Goal: Transaction & Acquisition: Purchase product/service

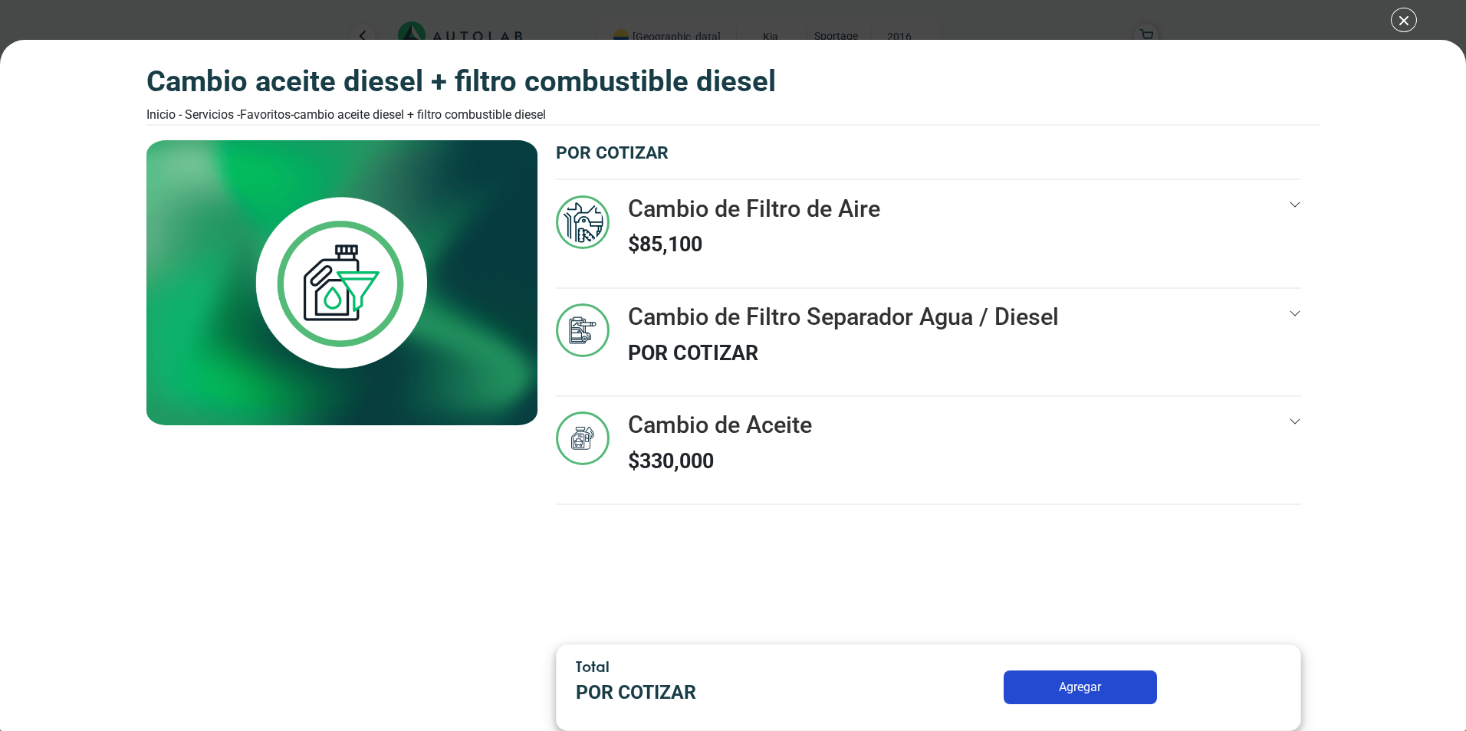
click at [1400, 17] on div "CAMBIO ACEITE DIESEL + FILTRO COMBUSTIBLE DIESEL Inicio - Servicios - Favoritos…" at bounding box center [733, 365] width 1466 height 731
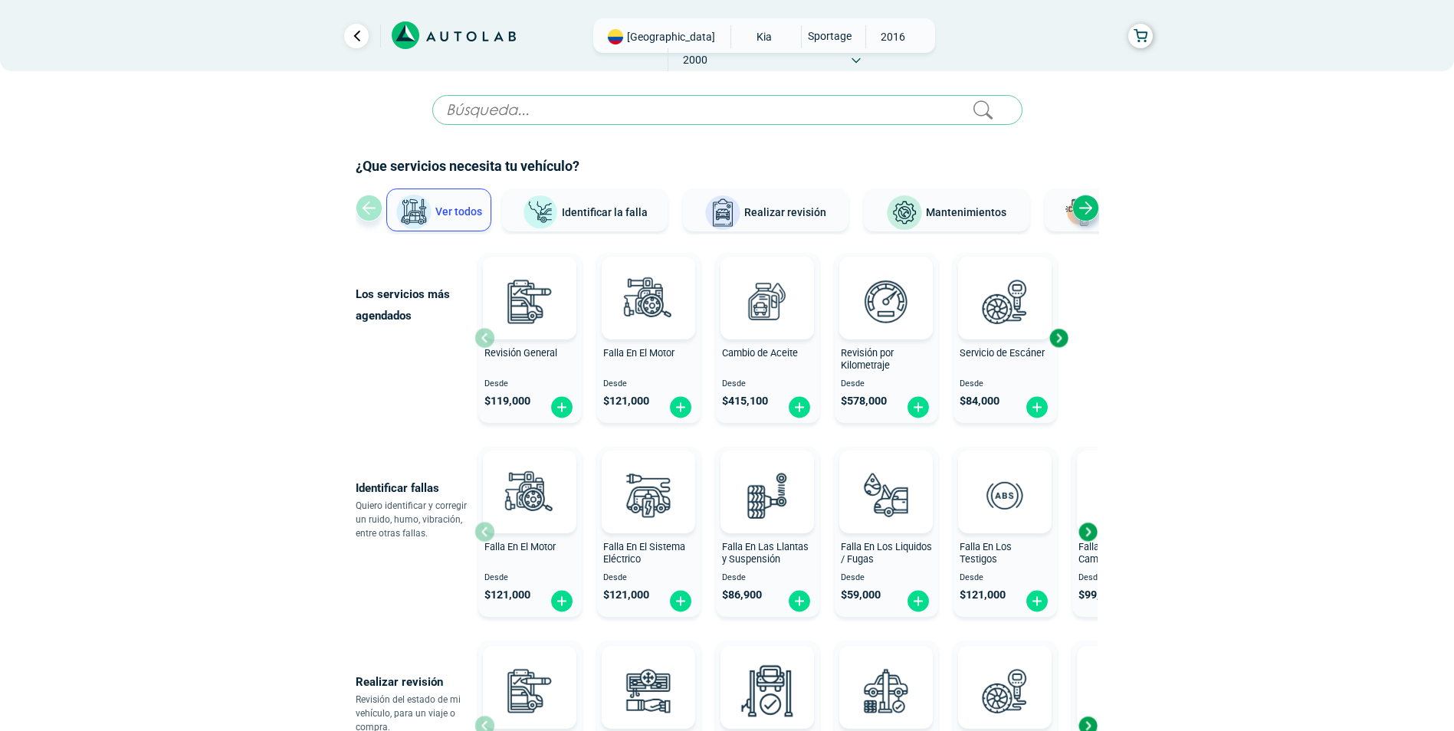
click at [738, 39] on span "KIA" at bounding box center [765, 36] width 54 height 23
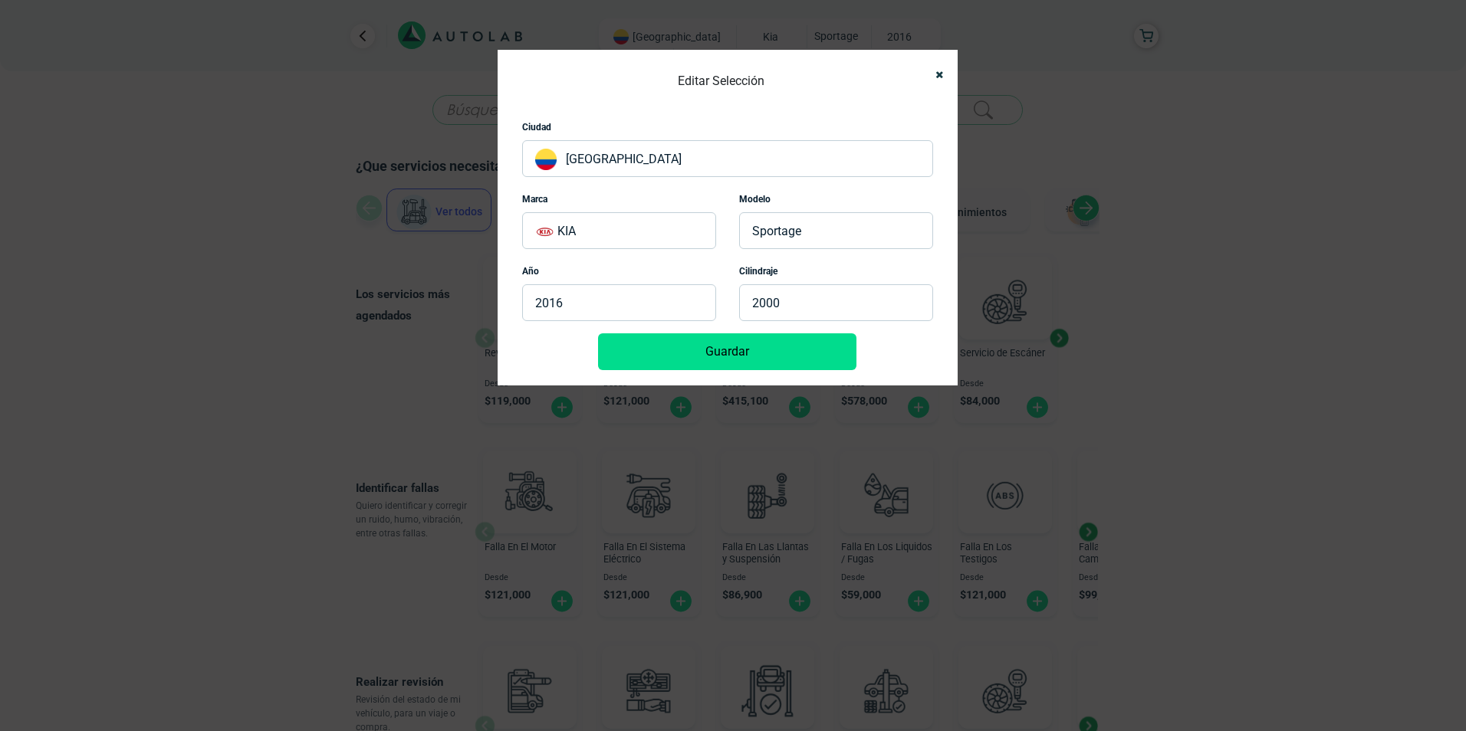
click at [606, 234] on p "KIA" at bounding box center [619, 230] width 194 height 37
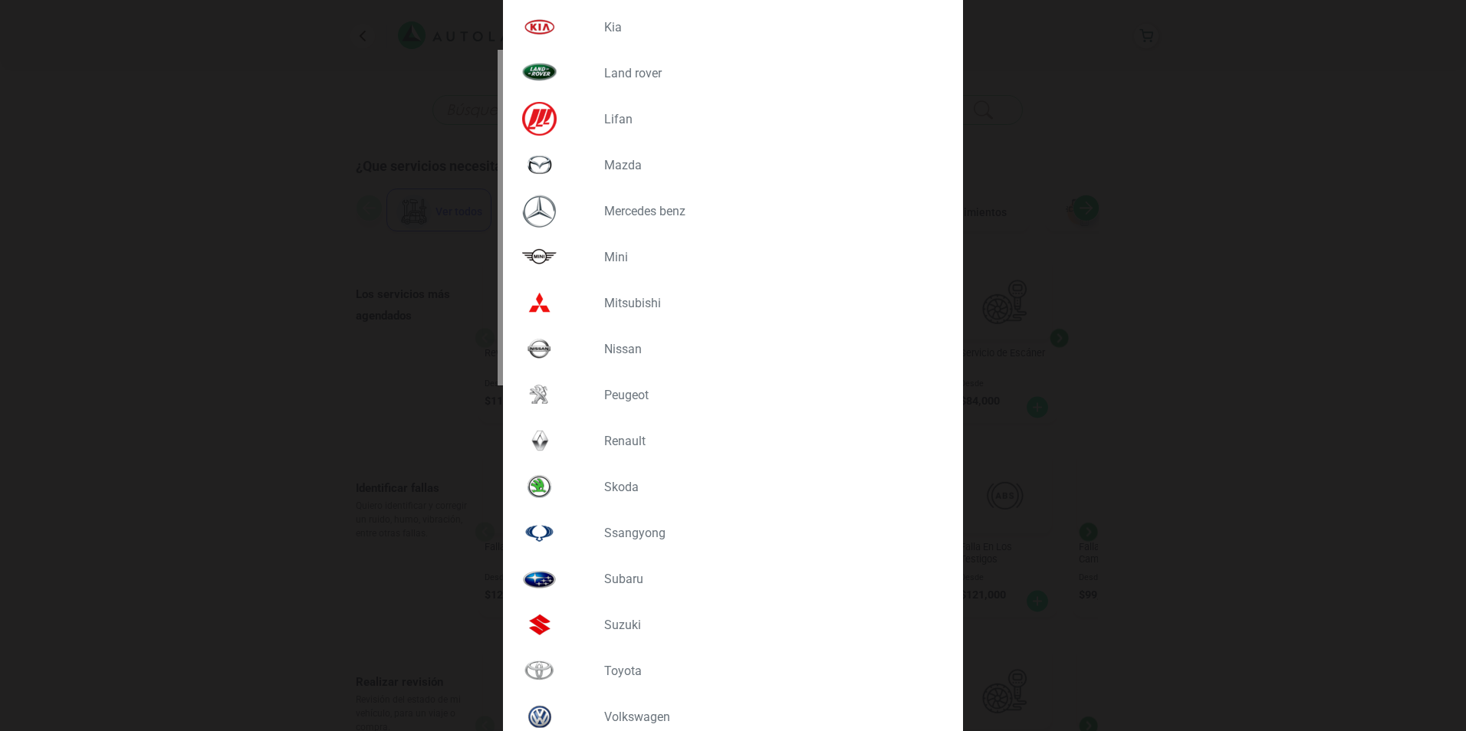
scroll to position [1083, 0]
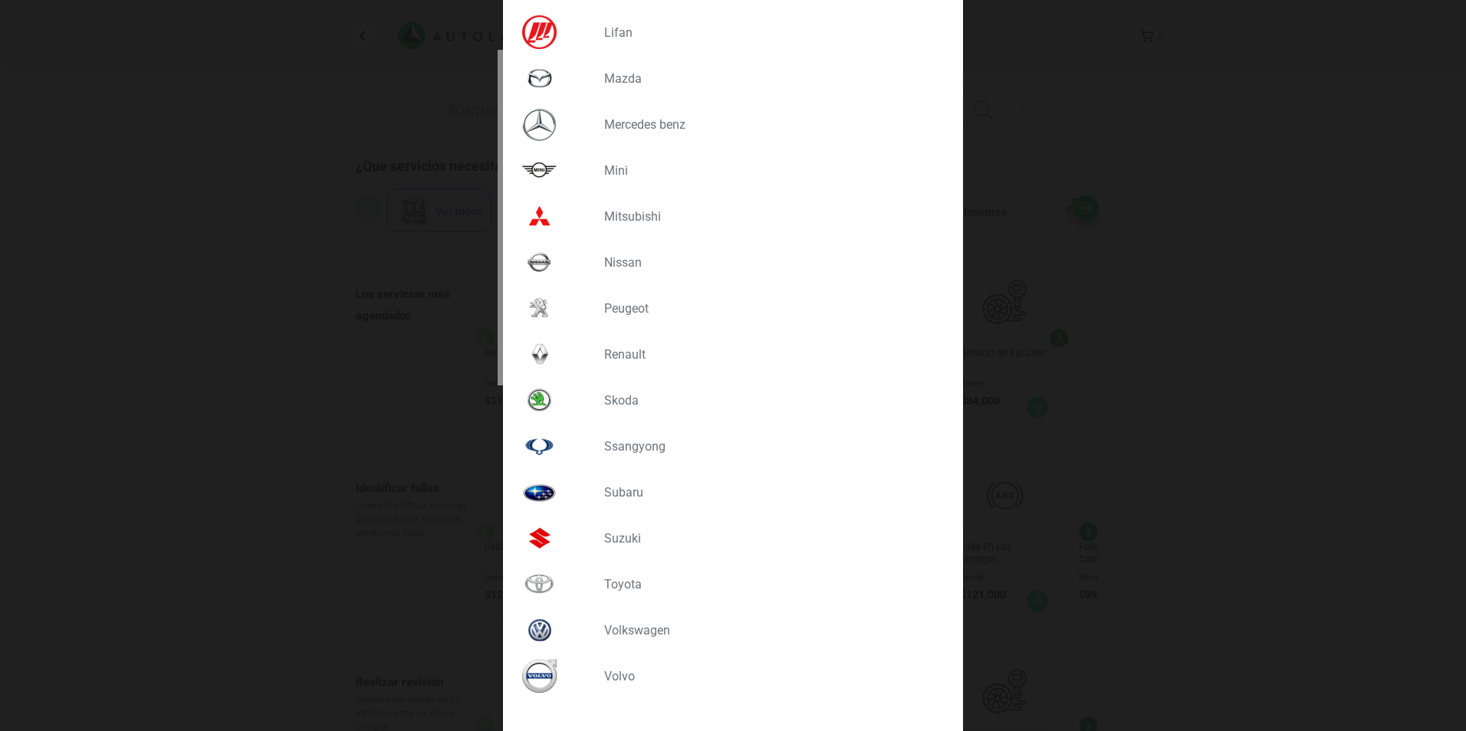
click at [623, 346] on div "RENAULT" at bounding box center [733, 354] width 434 height 46
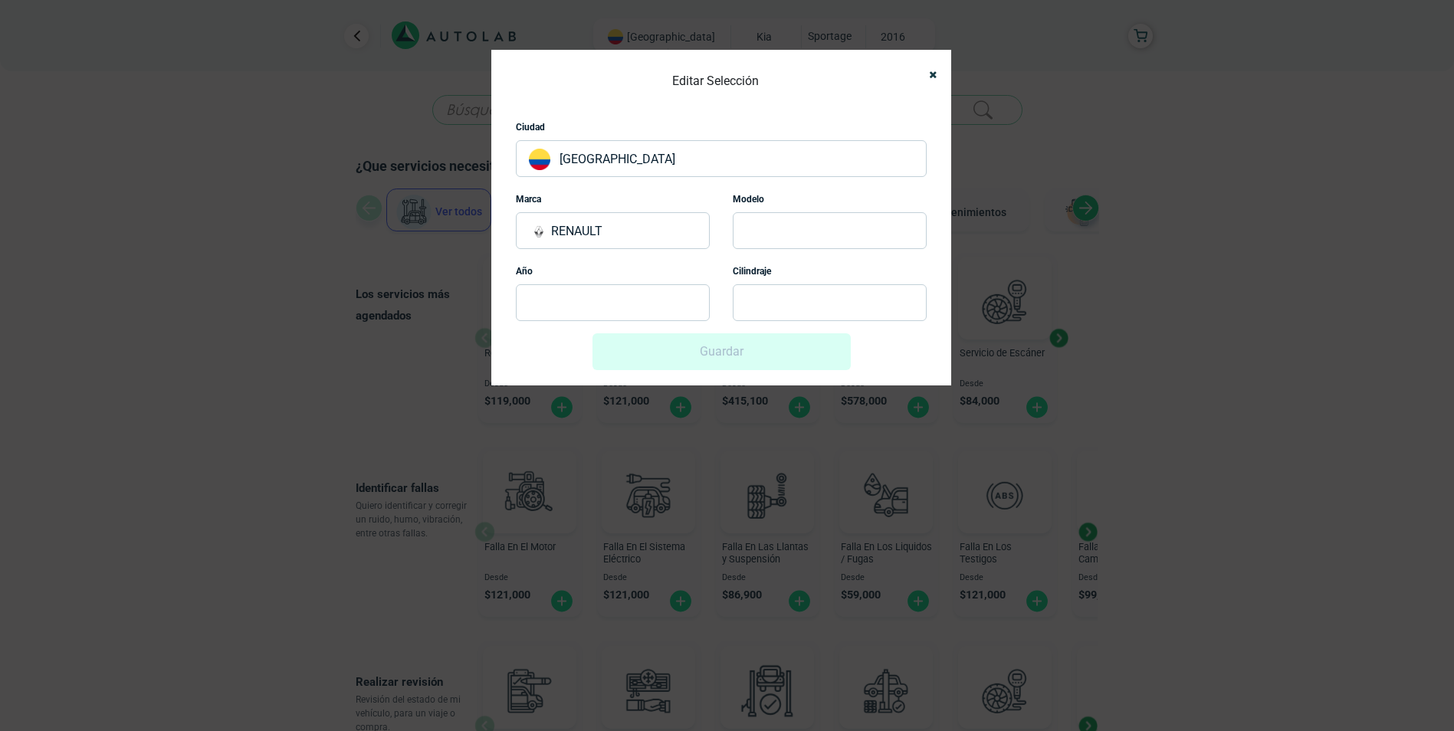
click at [774, 232] on p at bounding box center [830, 230] width 194 height 37
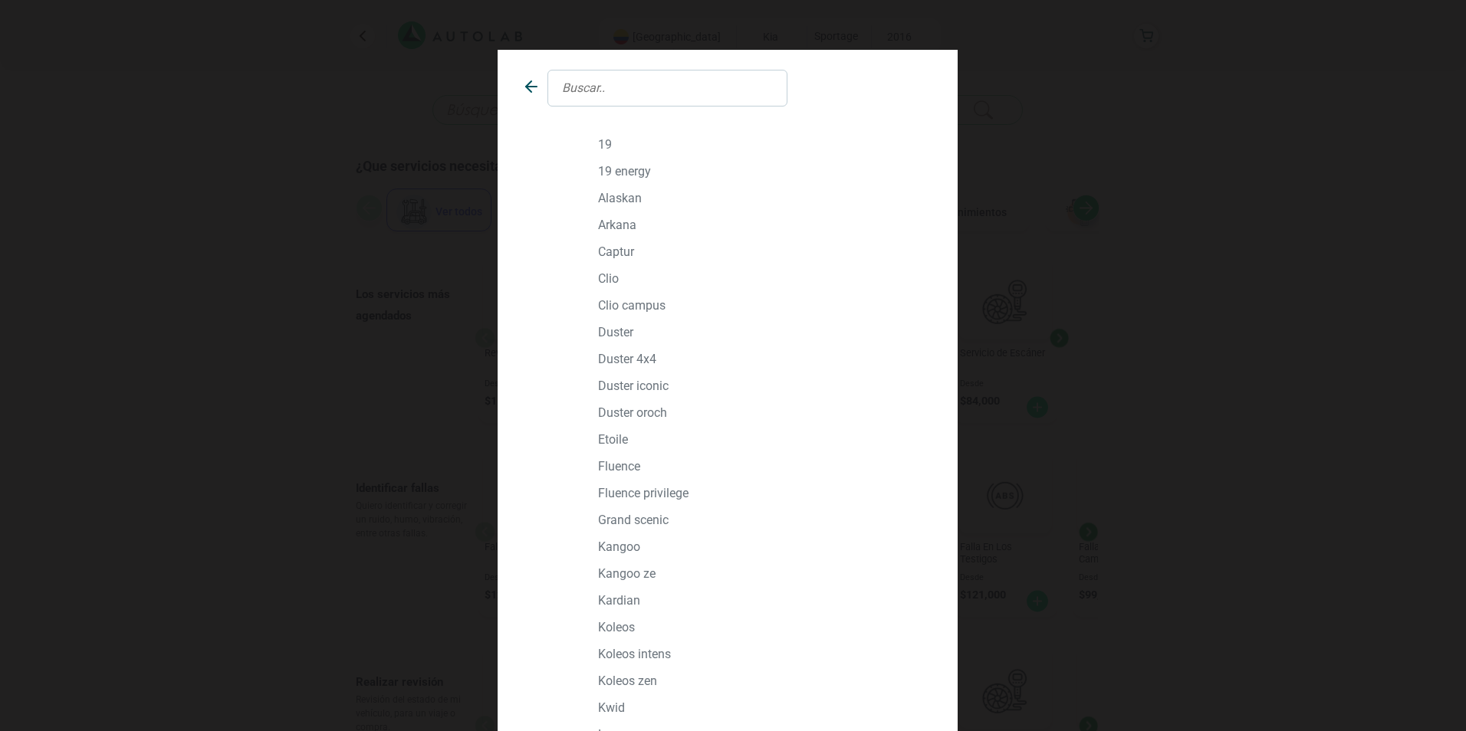
scroll to position [230, 0]
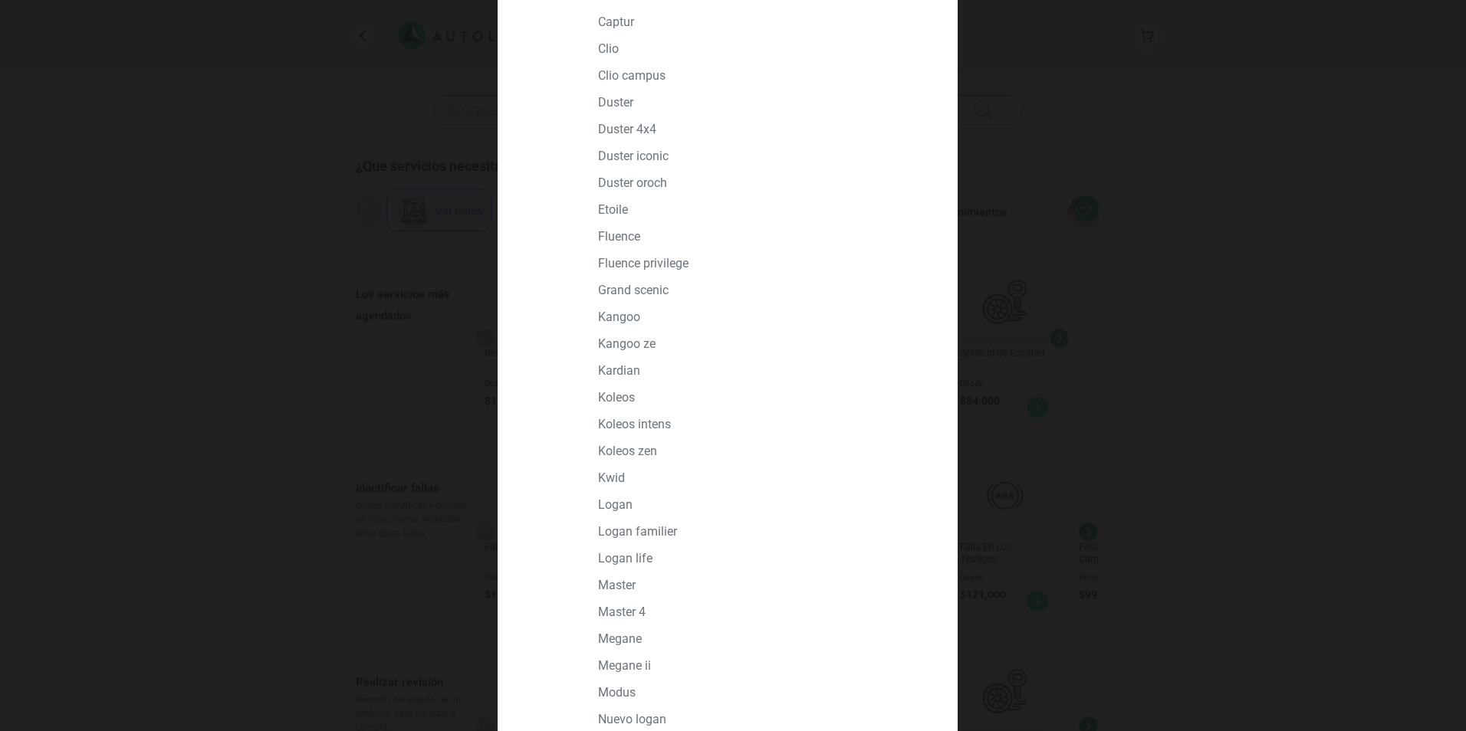
click at [617, 503] on p "LOGAN" at bounding box center [762, 505] width 328 height 15
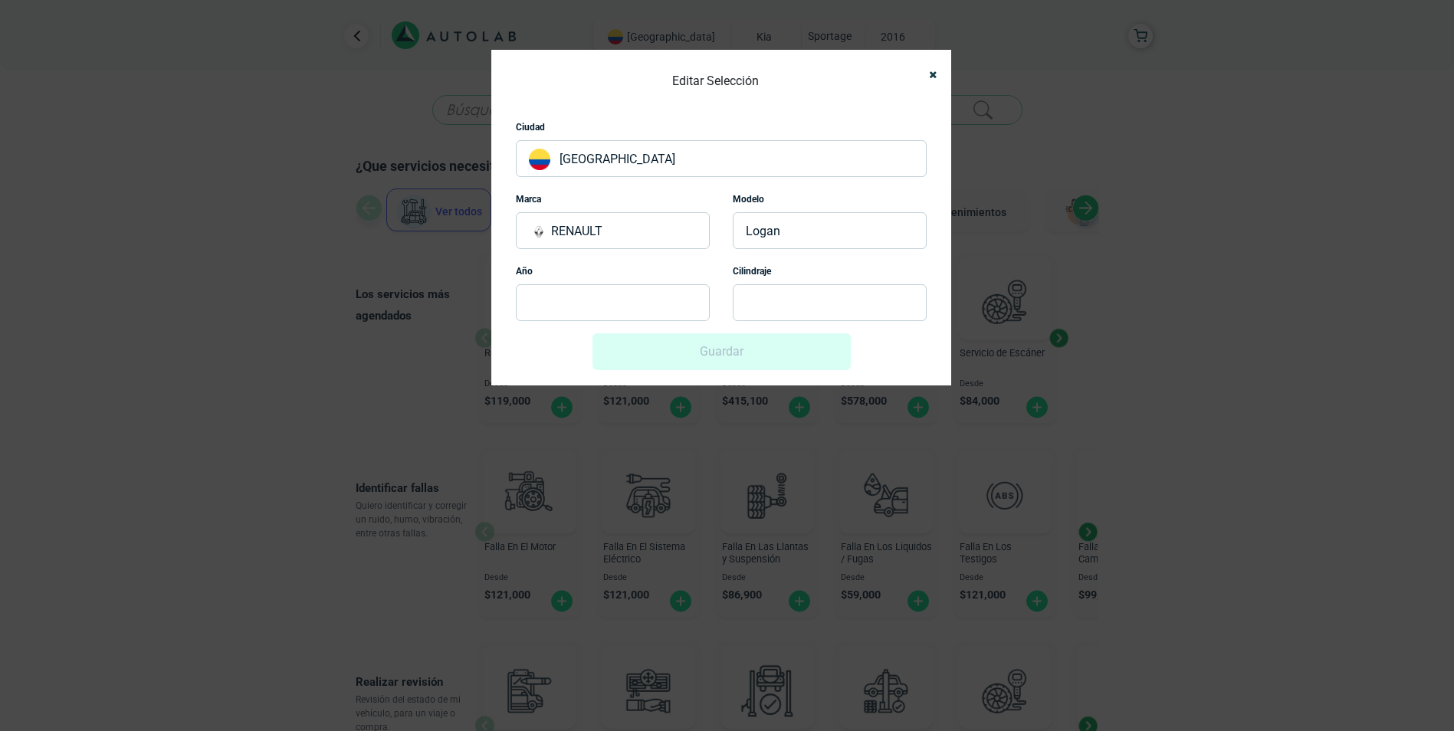
click at [554, 306] on p at bounding box center [613, 302] width 194 height 37
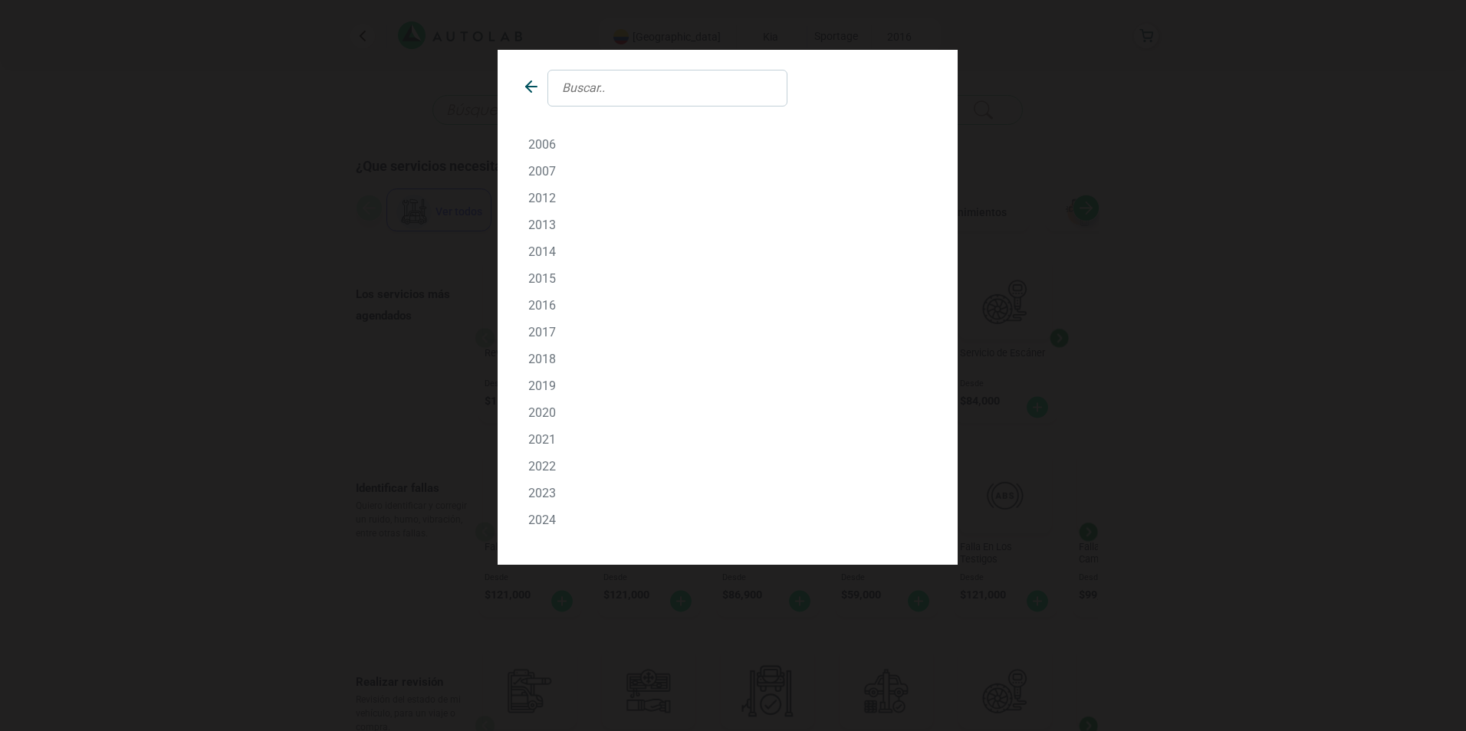
click at [554, 333] on p "2017" at bounding box center [727, 332] width 399 height 15
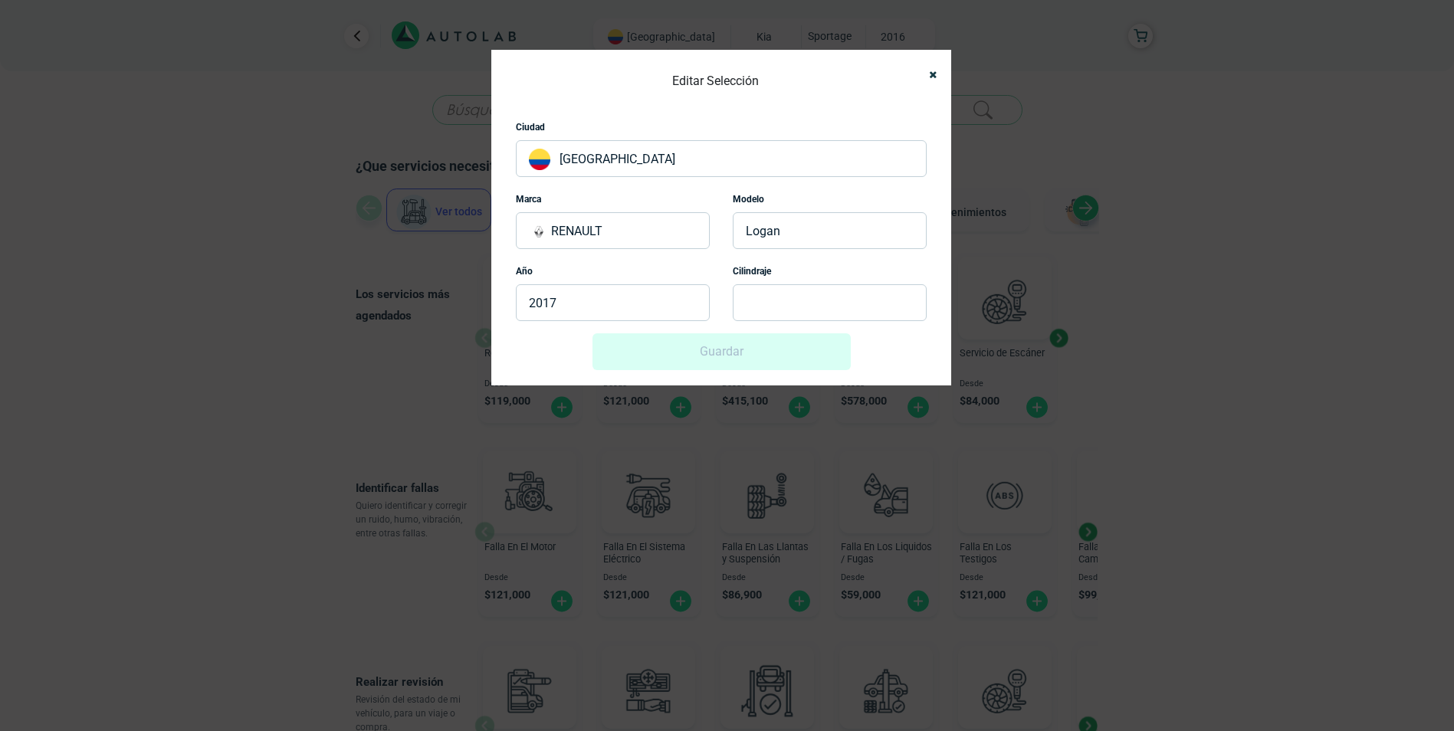
click at [737, 299] on p at bounding box center [830, 302] width 194 height 37
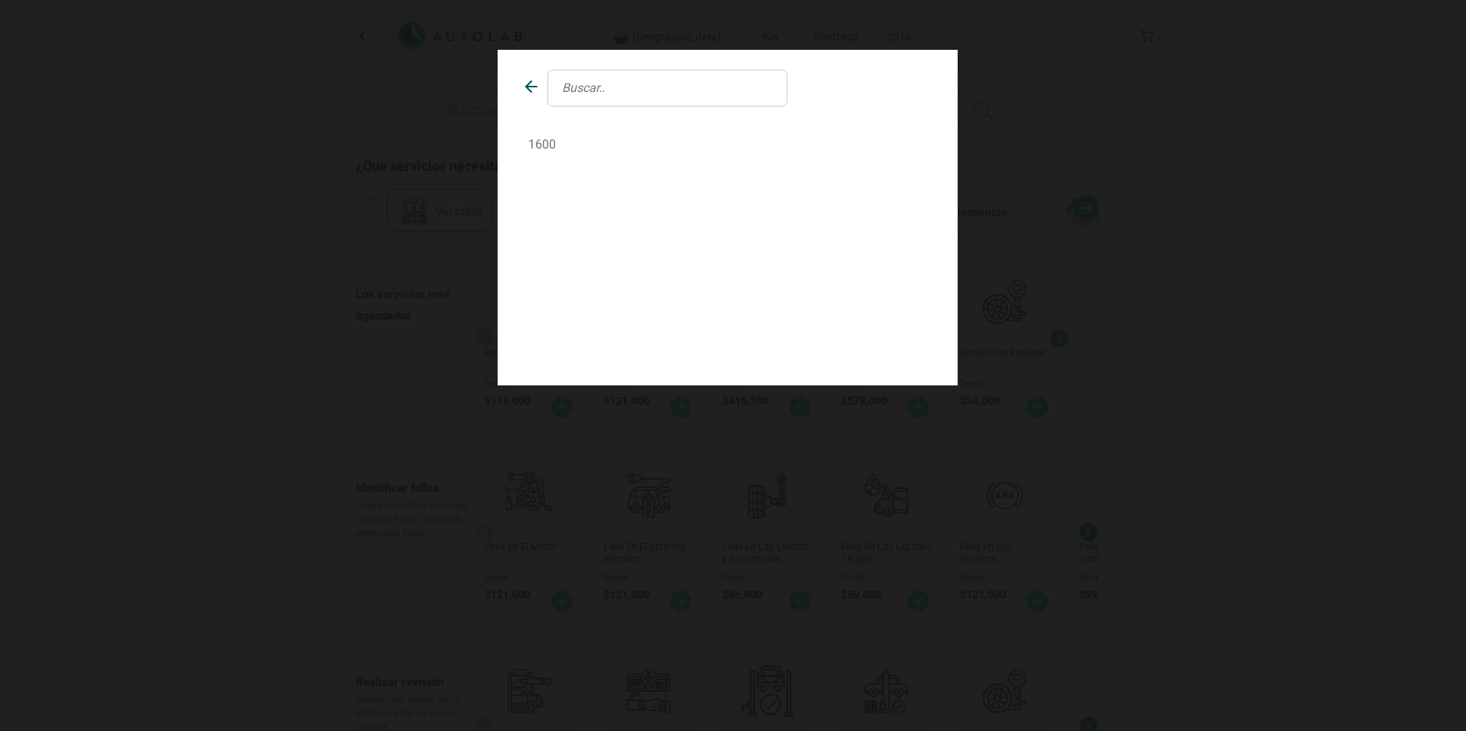
click at [544, 143] on p "1600" at bounding box center [727, 144] width 399 height 15
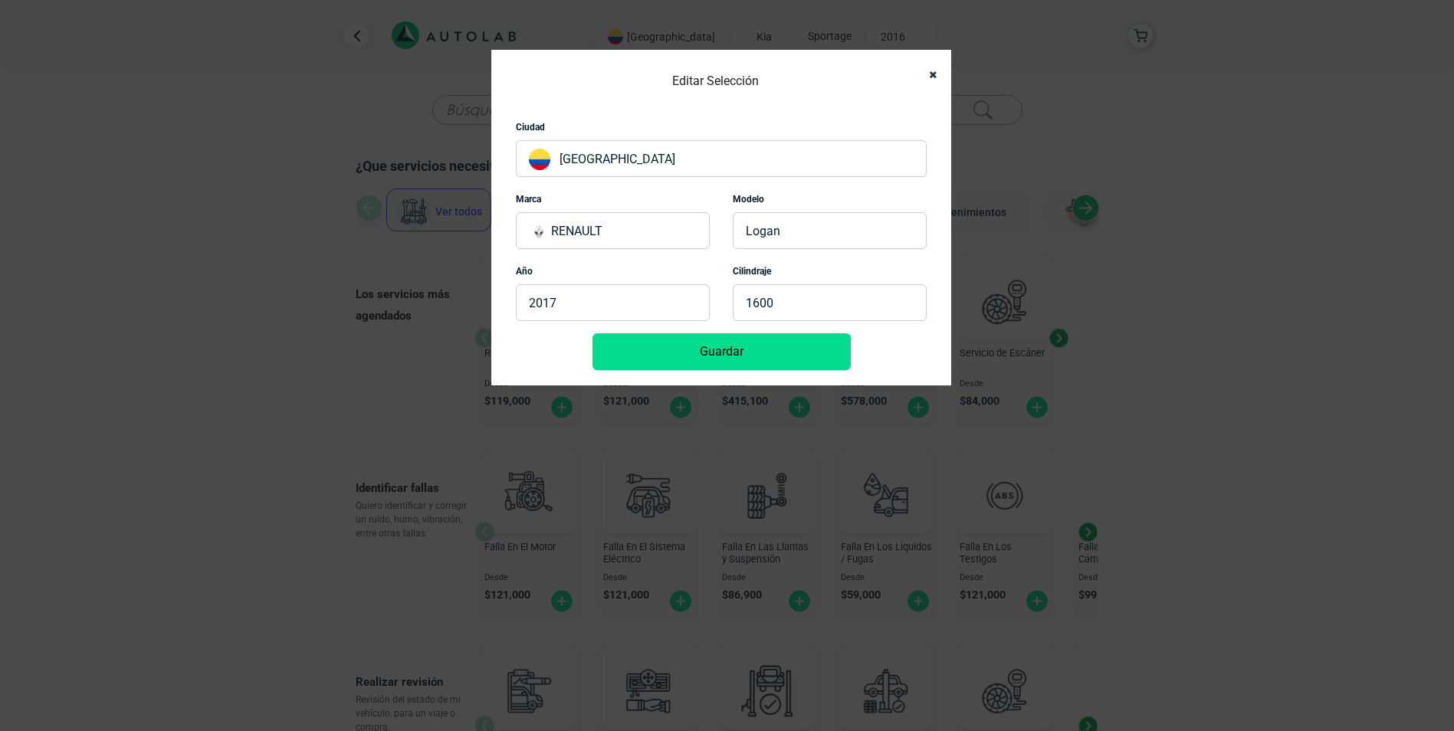
click at [713, 353] on button "Guardar" at bounding box center [722, 352] width 258 height 37
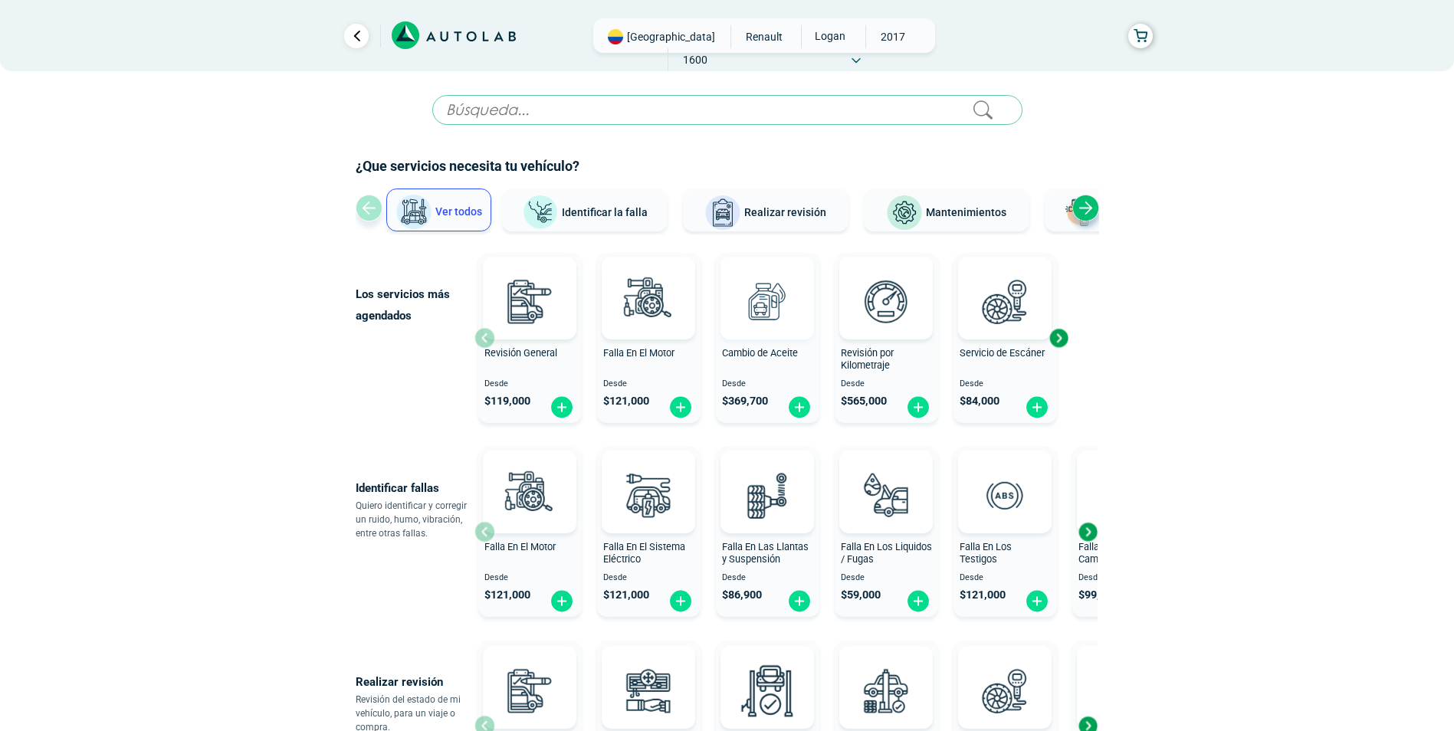
click at [774, 305] on img at bounding box center [767, 301] width 67 height 67
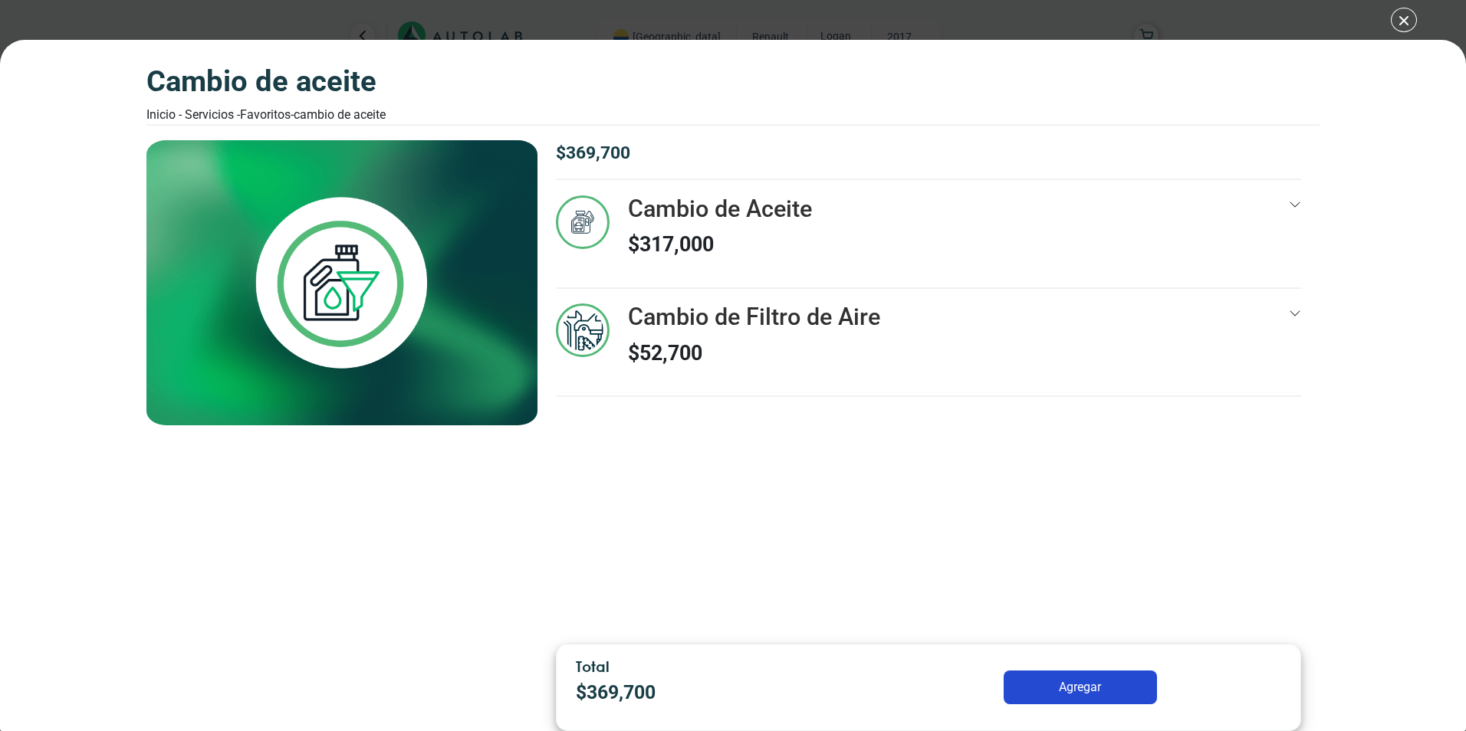
click at [1293, 201] on icon at bounding box center [1295, 205] width 12 height 12
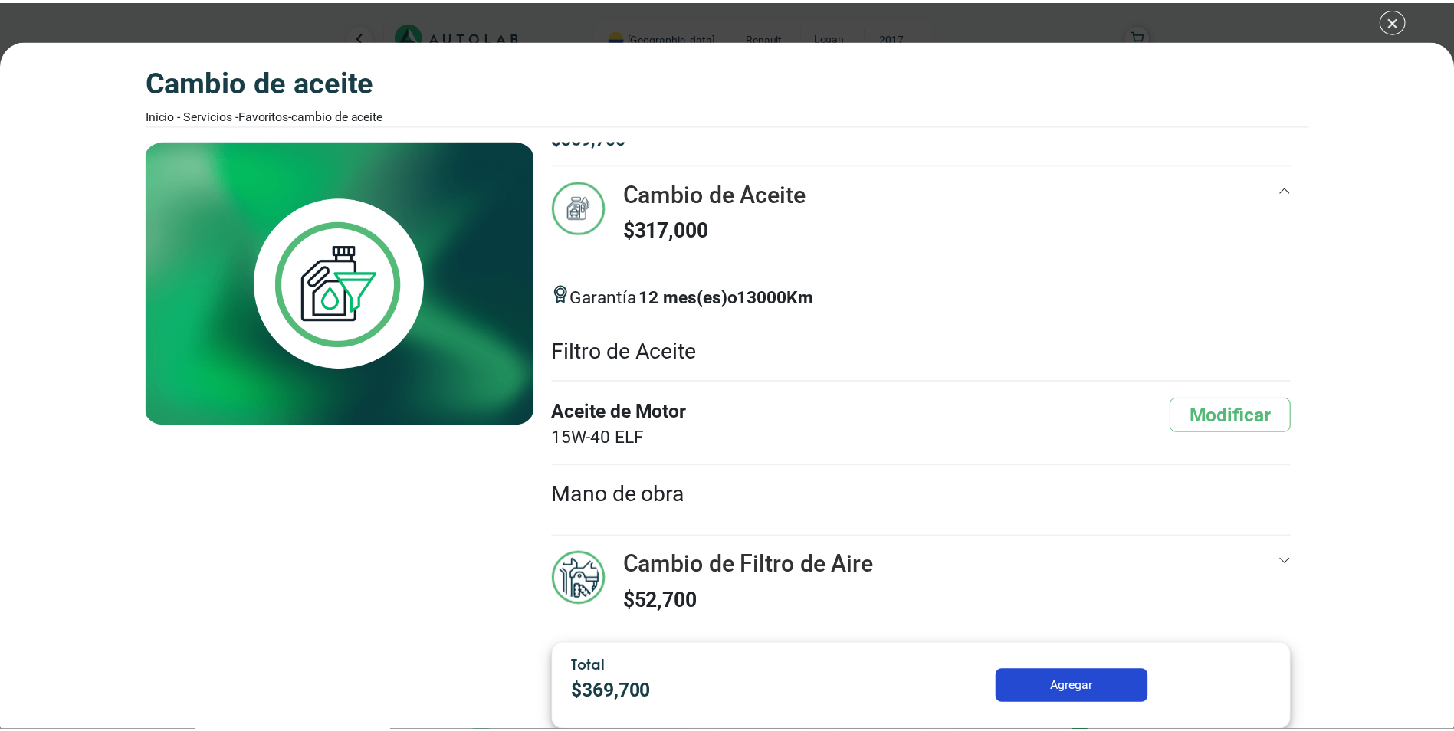
scroll to position [28, 0]
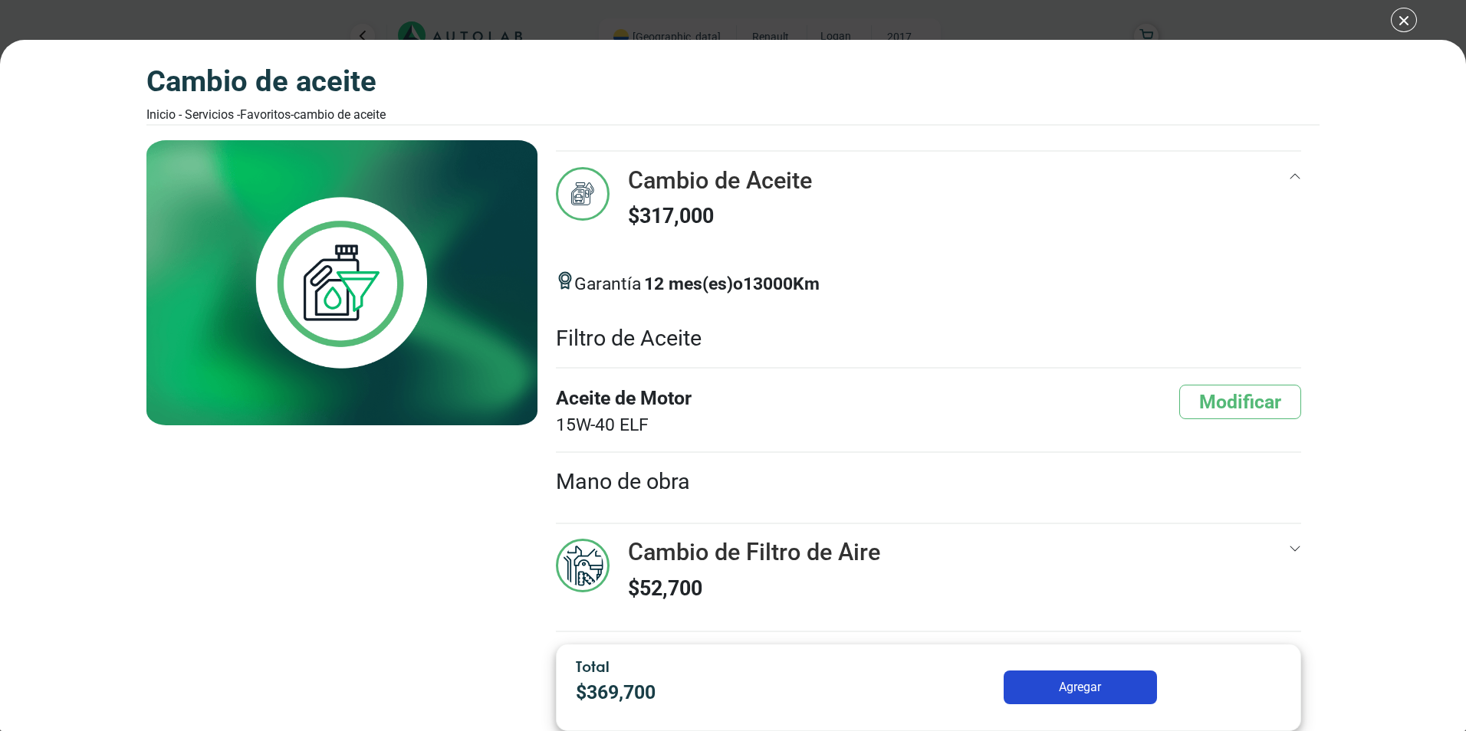
click at [1268, 564] on div "Cambio de Filtro de Aire $ 52,700" at bounding box center [928, 585] width 745 height 92
click at [1224, 404] on button "Modificar" at bounding box center [1240, 402] width 122 height 35
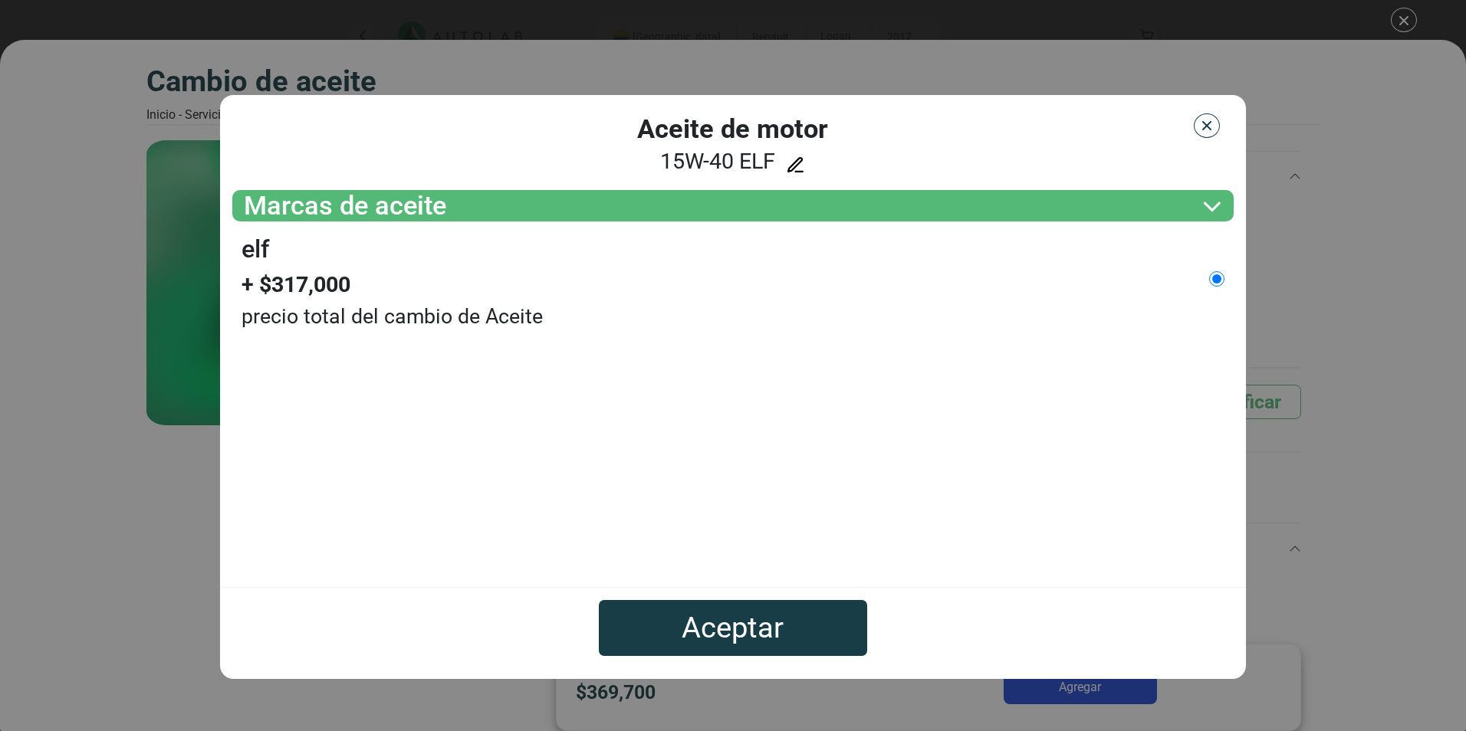
click at [1209, 125] on img "button" at bounding box center [1206, 125] width 15 height 15
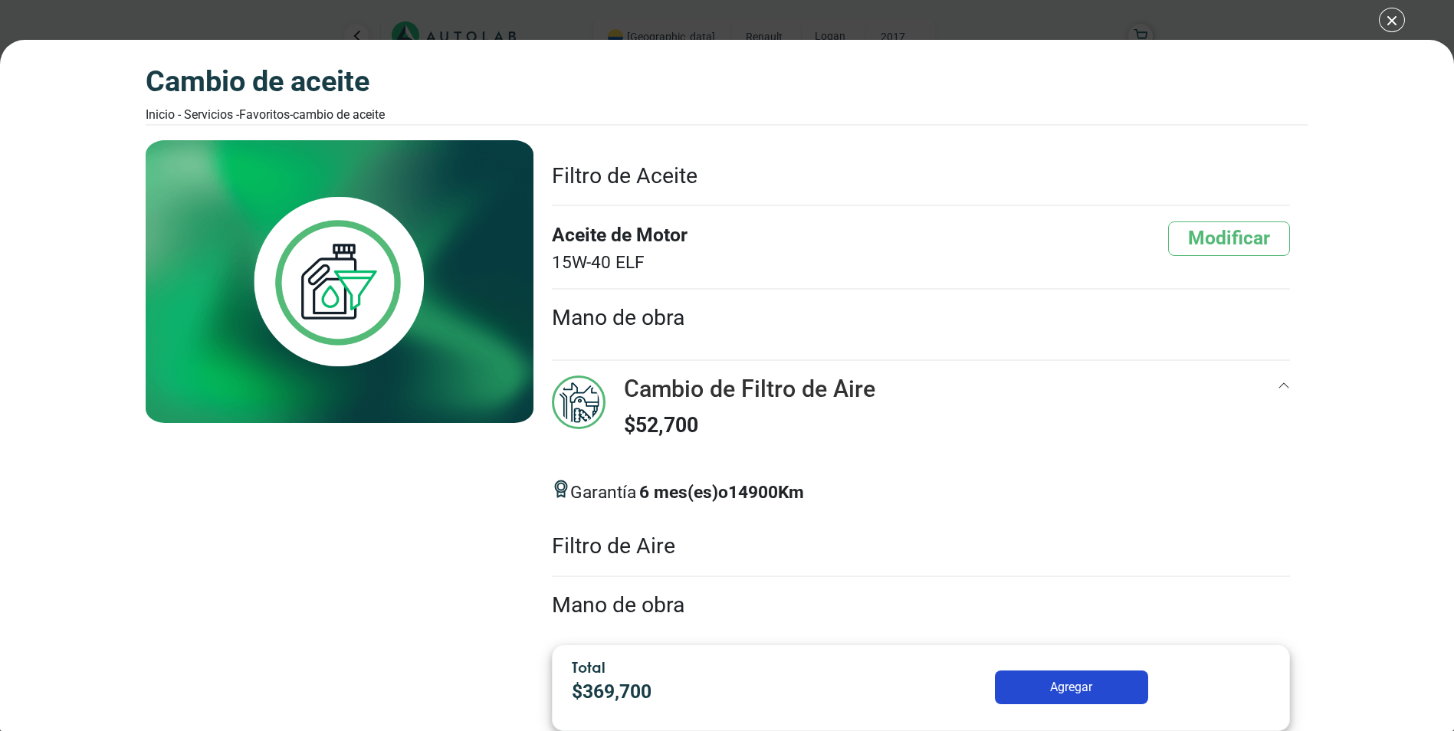
scroll to position [208, 0]
